Goal: Check status: Check status

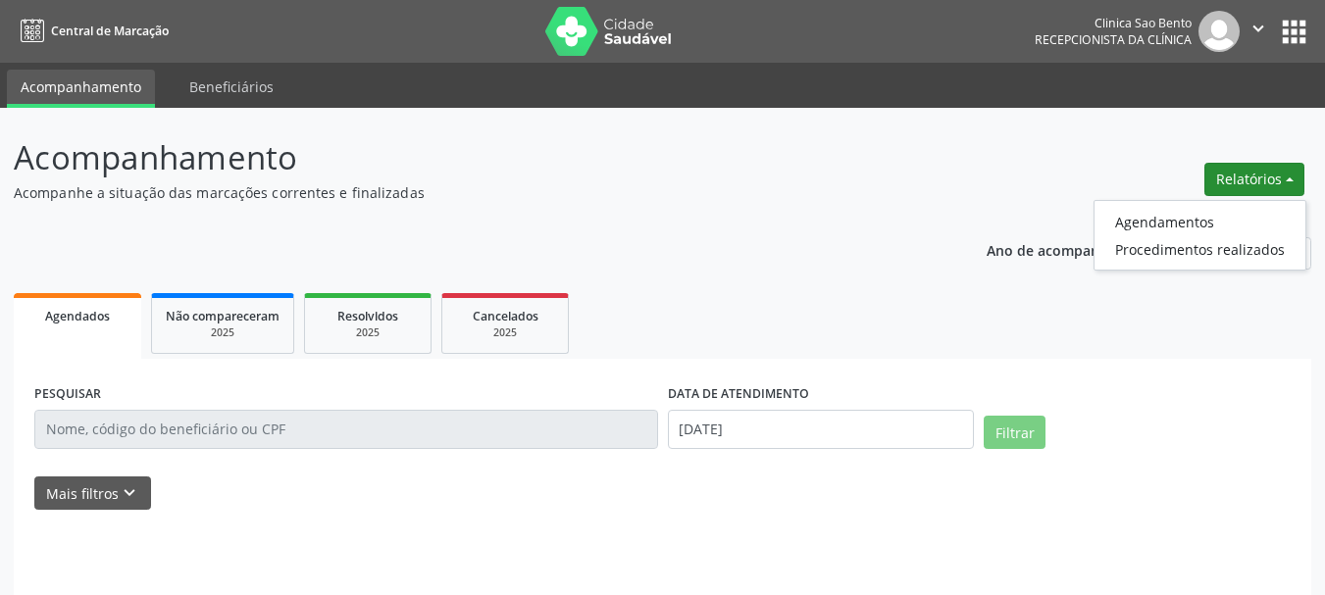
click at [1145, 229] on link "Agendamentos" at bounding box center [1200, 221] width 211 height 27
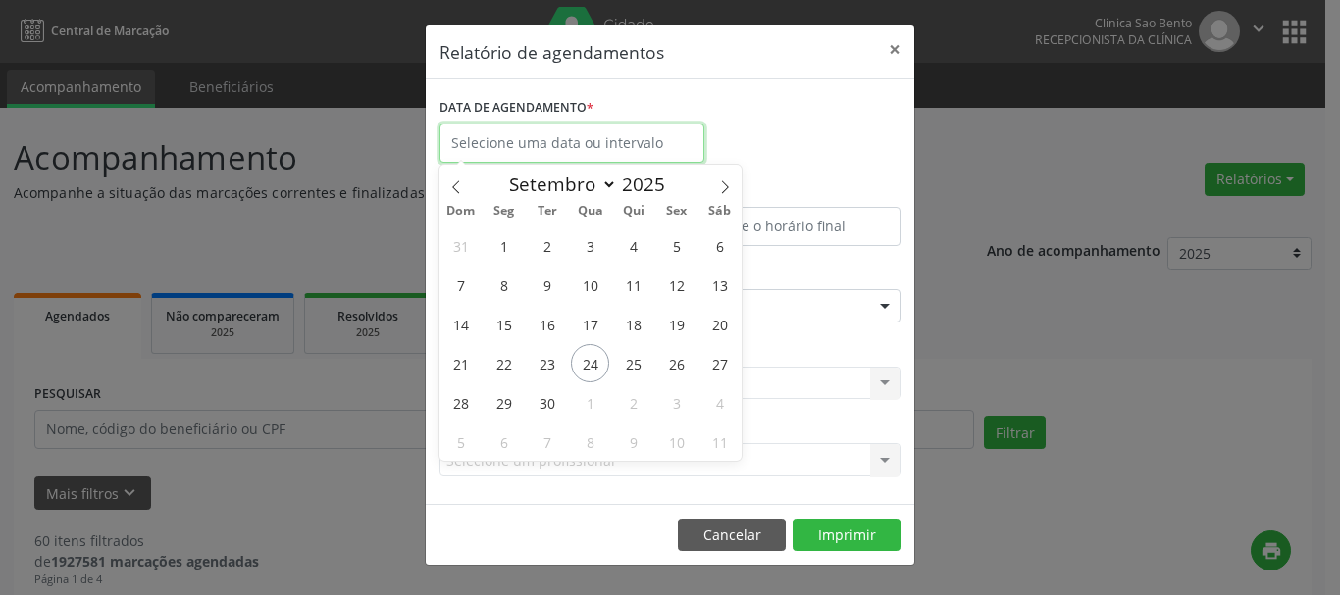
click at [519, 147] on input "text" at bounding box center [571, 143] width 265 height 39
click at [587, 360] on span "24" at bounding box center [590, 363] width 38 height 38
type input "[DATE]"
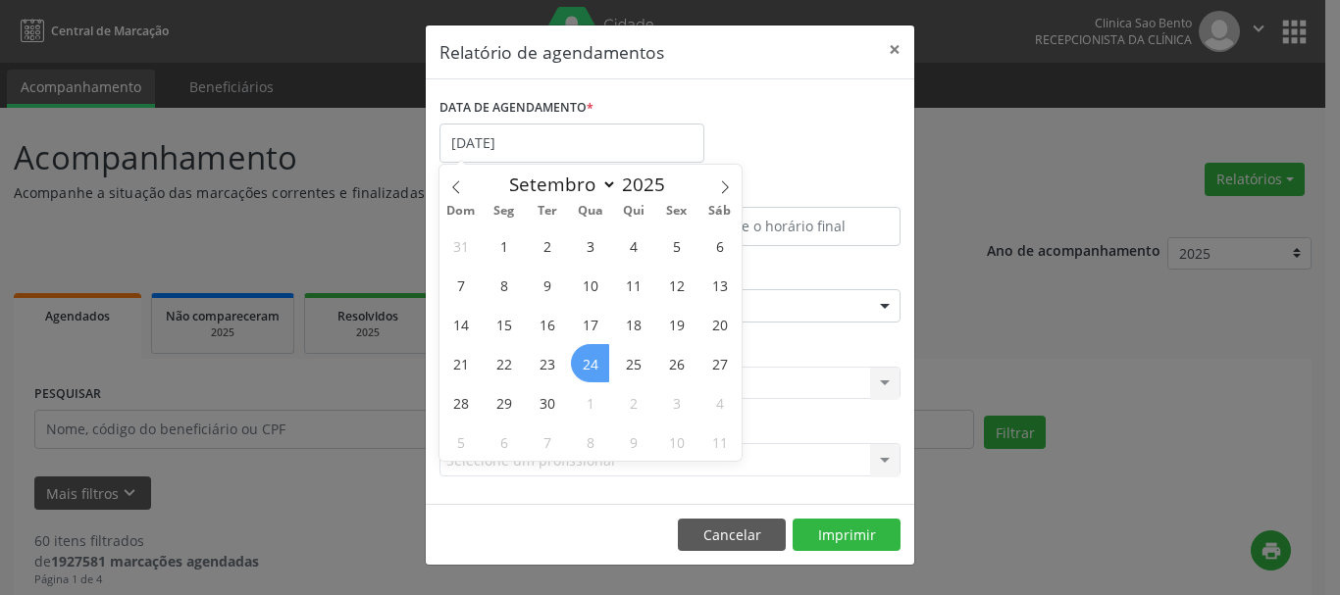
click at [587, 360] on span "24" at bounding box center [590, 363] width 38 height 38
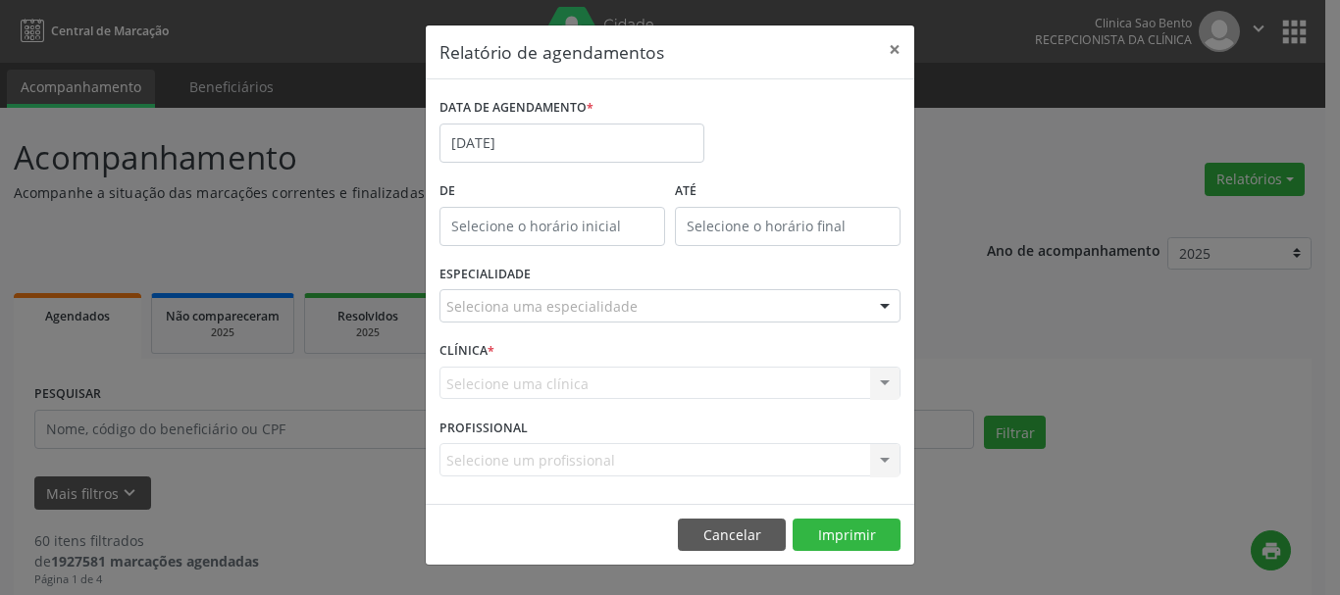
click at [713, 304] on div "Seleciona uma especialidade" at bounding box center [669, 305] width 461 height 33
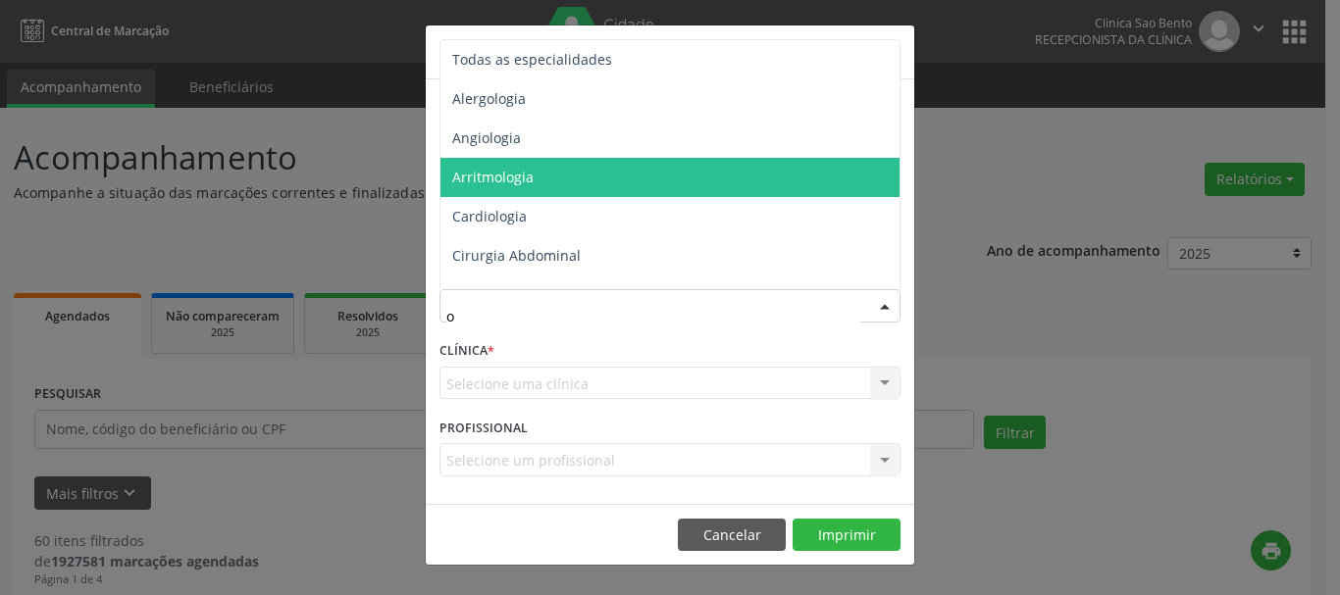
type input "of"
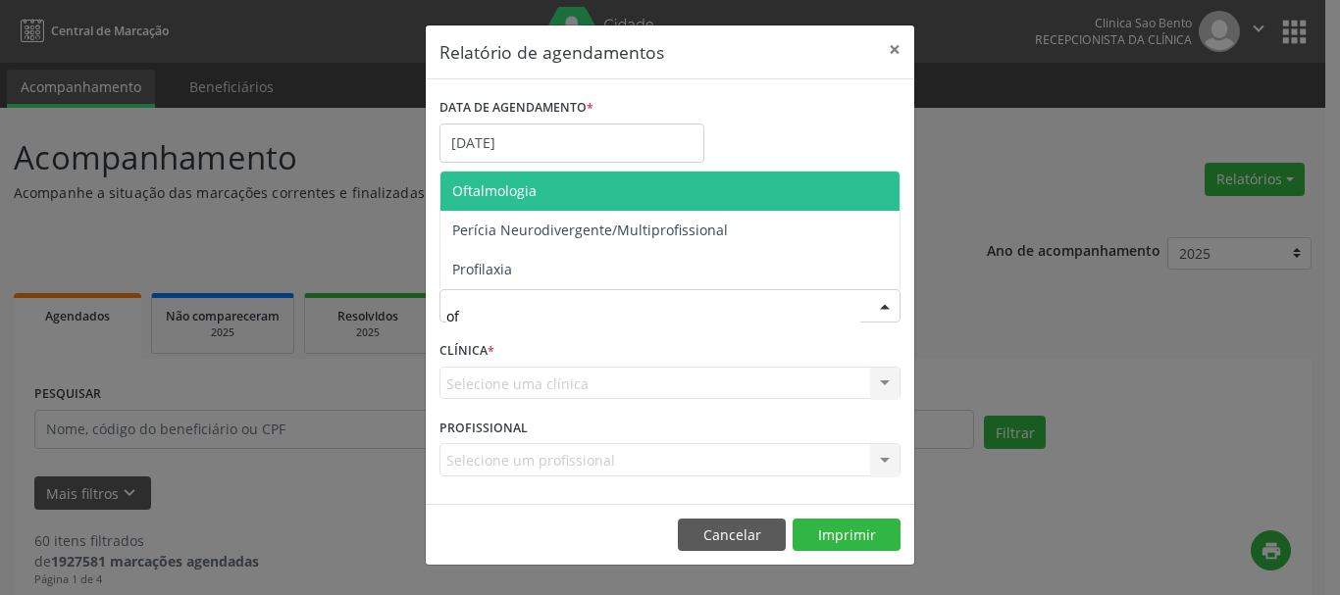
click at [565, 185] on span "Oftalmologia" at bounding box center [669, 191] width 459 height 39
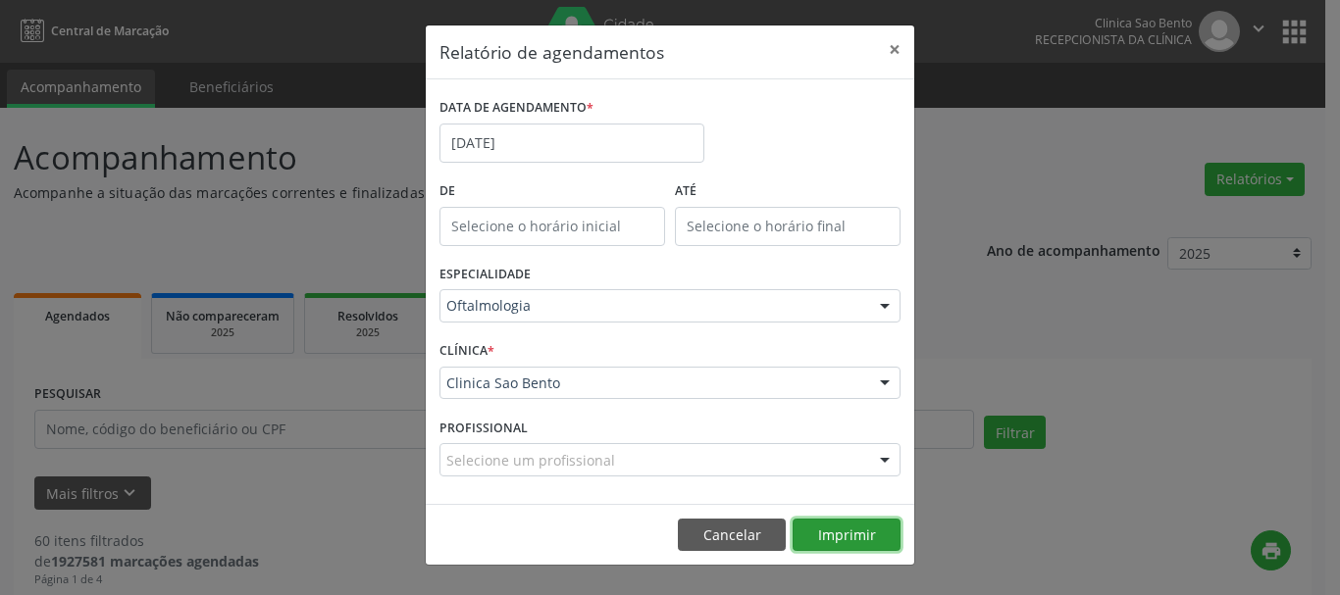
click at [828, 530] on button "Imprimir" at bounding box center [846, 535] width 108 height 33
